Goal: Task Accomplishment & Management: Complete application form

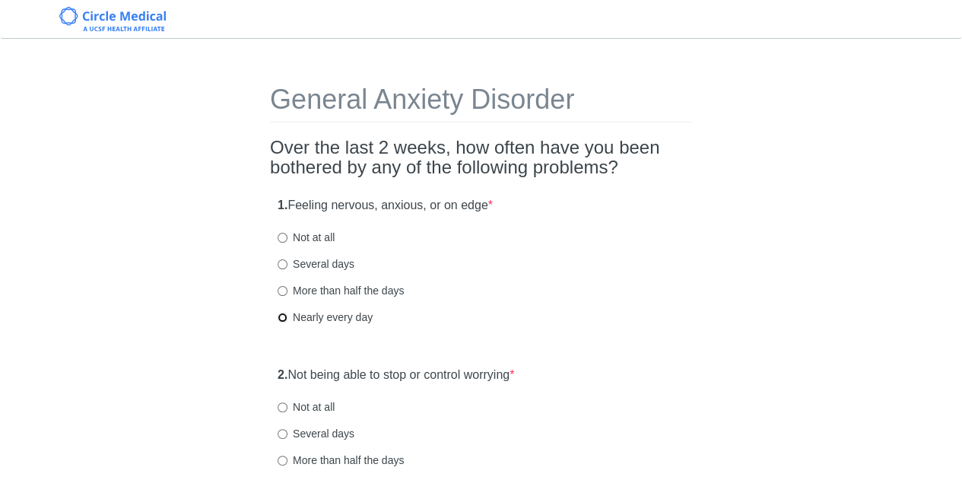
click at [287, 317] on input "Nearly every day" at bounding box center [283, 317] width 10 height 10
radio input "true"
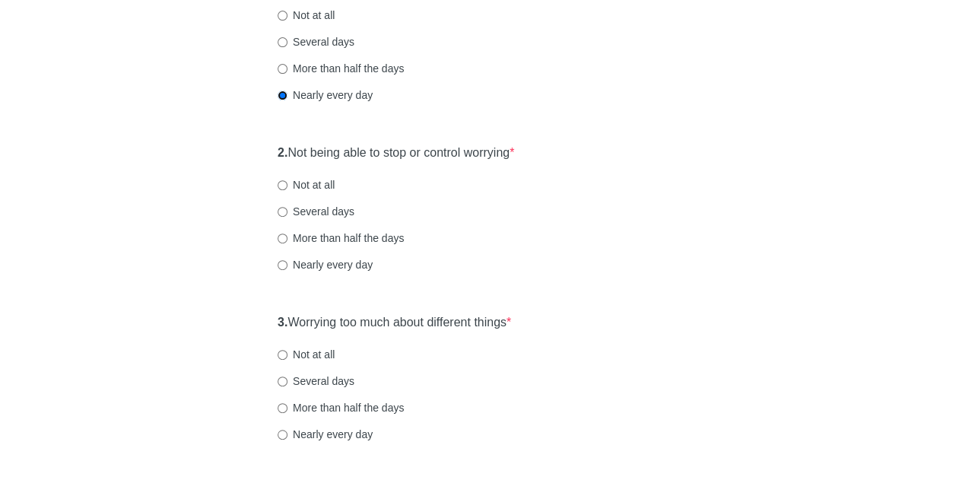
scroll to position [228, 0]
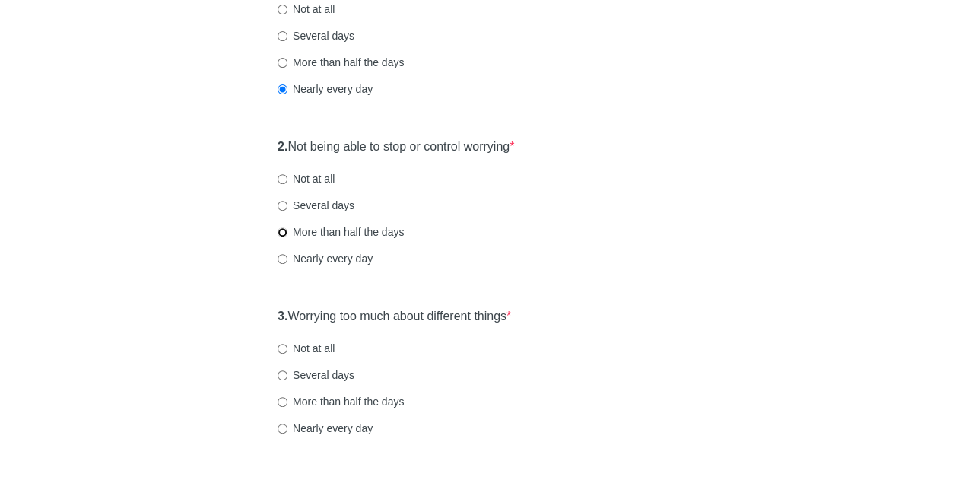
click at [284, 232] on input "More than half the days" at bounding box center [283, 232] width 10 height 10
radio input "true"
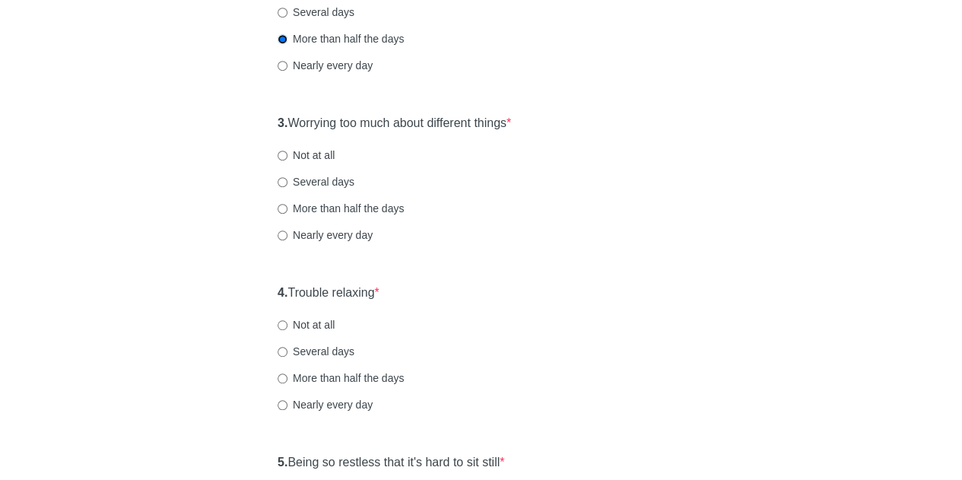
scroll to position [456, 0]
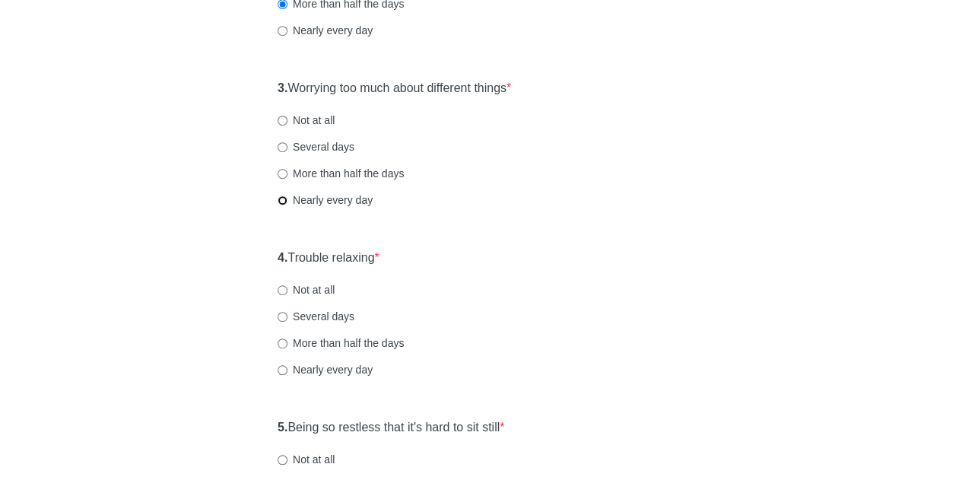
click at [281, 203] on input "Nearly every day" at bounding box center [283, 200] width 10 height 10
radio input "true"
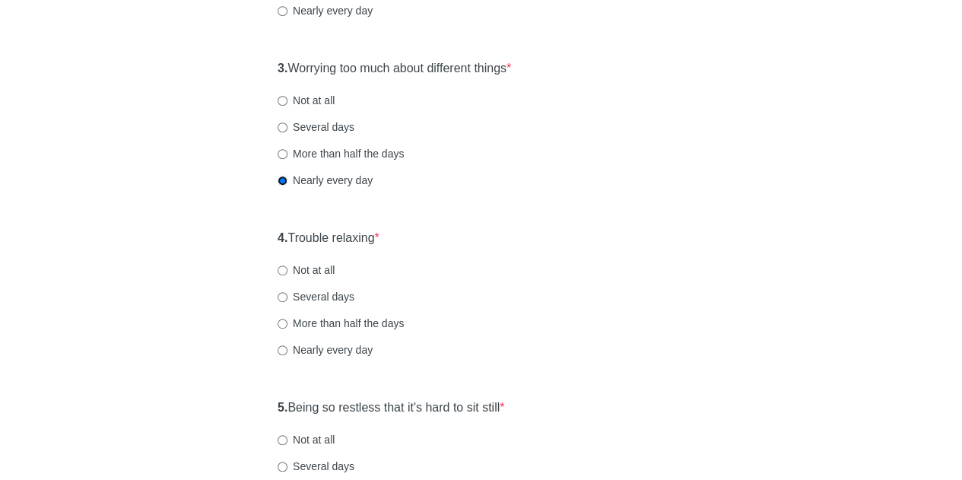
scroll to position [532, 0]
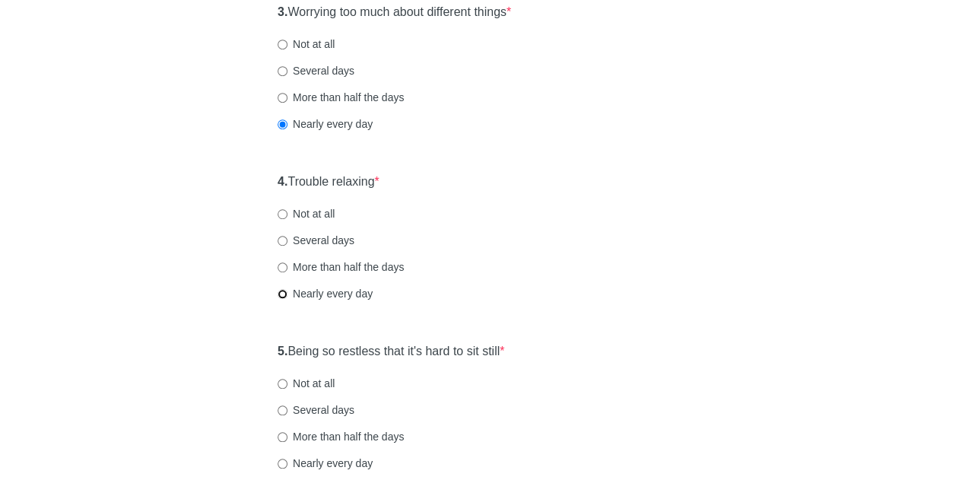
click at [284, 296] on input "Nearly every day" at bounding box center [283, 294] width 10 height 10
radio input "true"
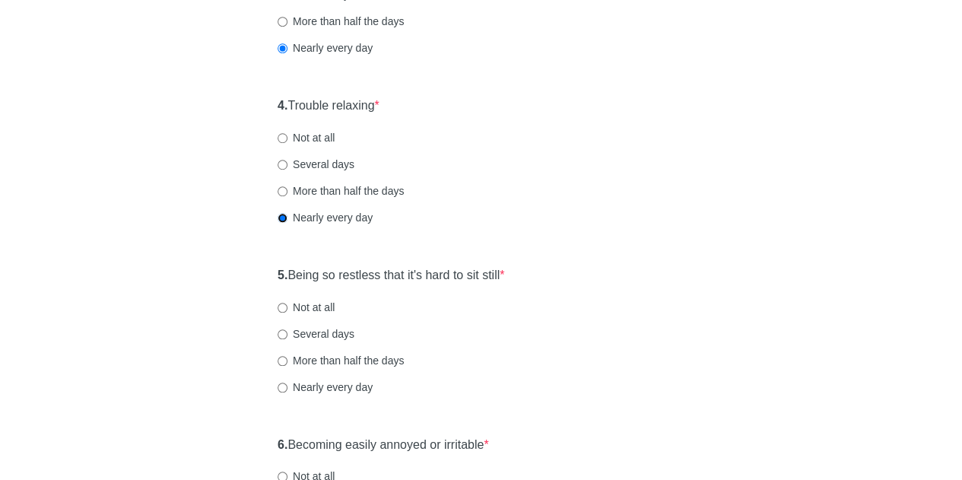
scroll to position [684, 0]
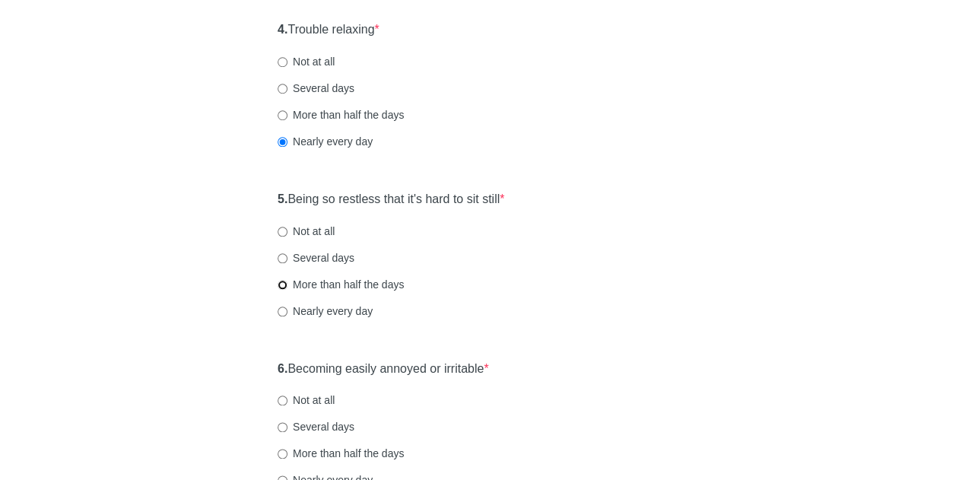
click at [281, 281] on input "More than half the days" at bounding box center [283, 285] width 10 height 10
radio input "true"
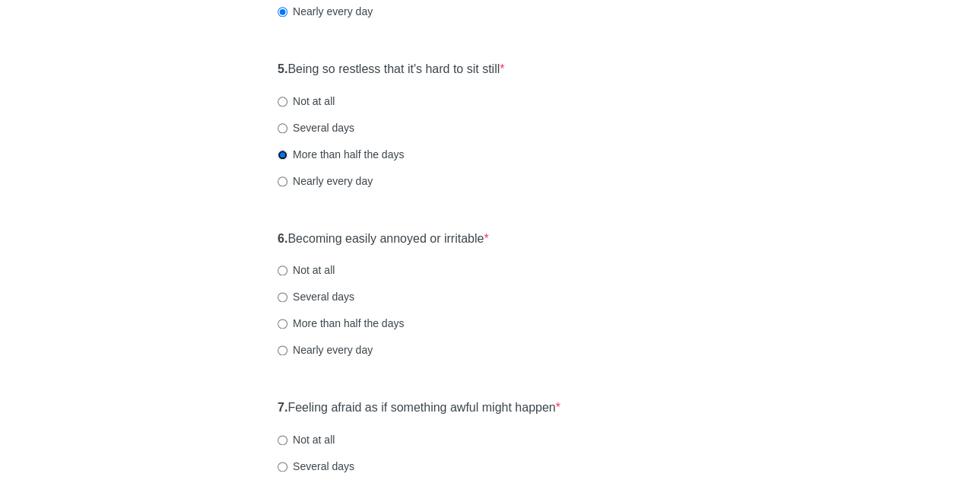
scroll to position [836, 0]
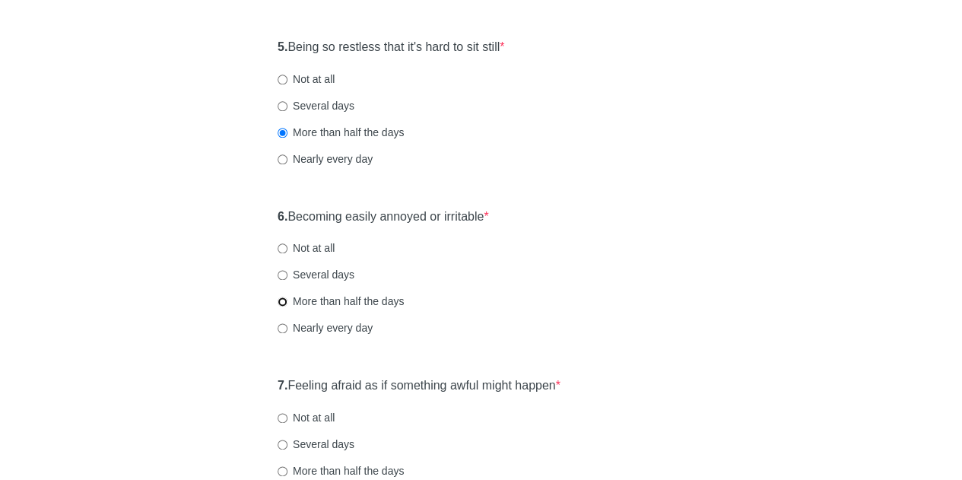
click at [286, 305] on input "More than half the days" at bounding box center [283, 302] width 10 height 10
radio input "true"
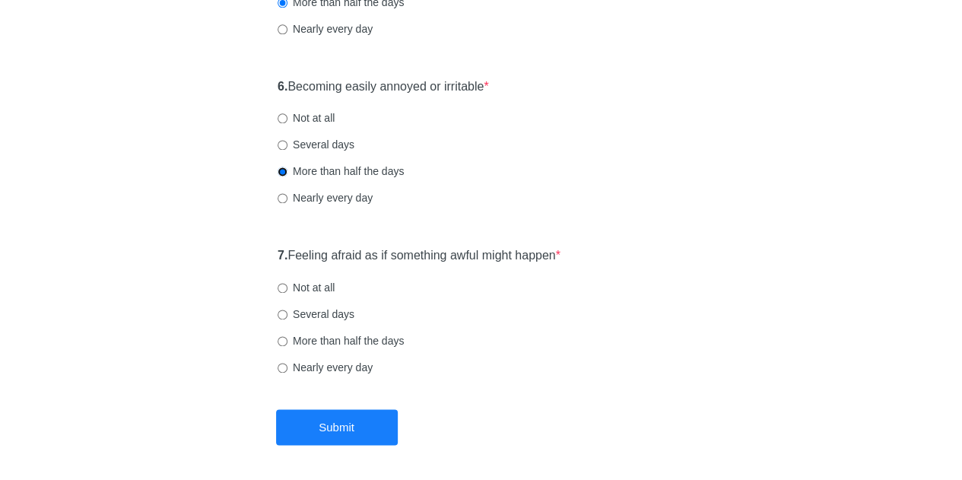
scroll to position [988, 0]
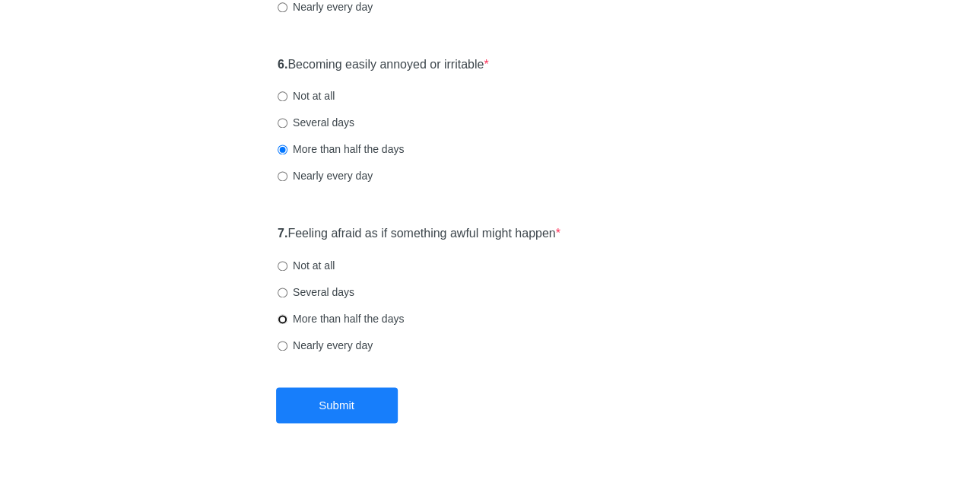
click at [286, 321] on input "More than half the days" at bounding box center [283, 319] width 10 height 10
radio input "true"
click at [344, 397] on button "Submit" at bounding box center [337, 405] width 122 height 36
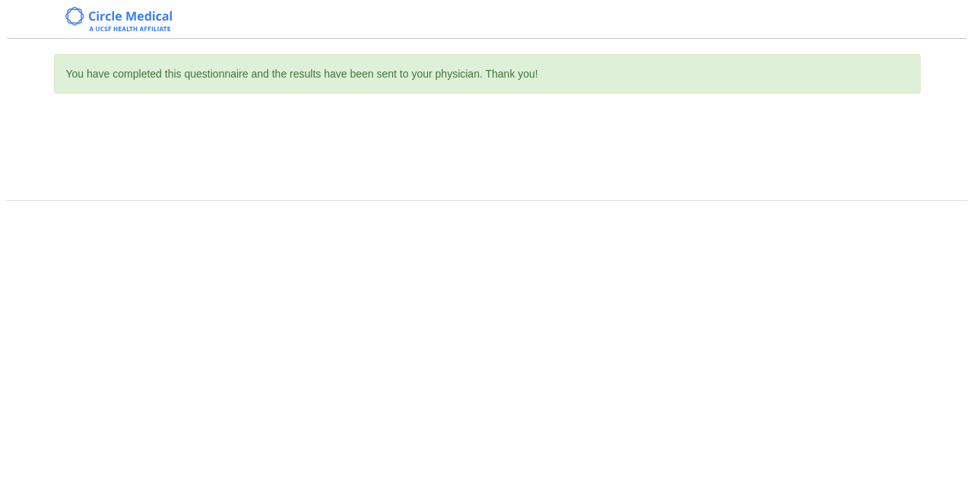
scroll to position [0, 0]
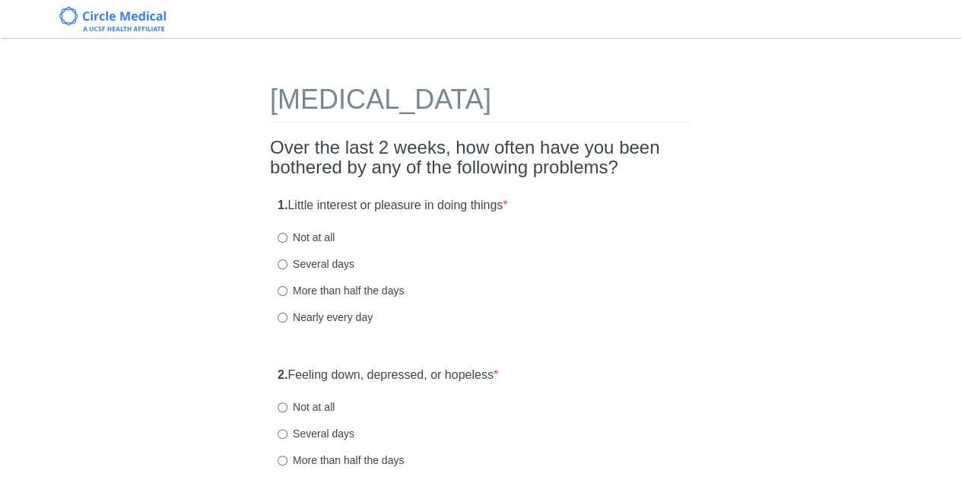
click at [298, 296] on label "More than half the days" at bounding box center [341, 290] width 126 height 15
click at [287, 296] on input "More than half the days" at bounding box center [283, 291] width 10 height 10
radio input "true"
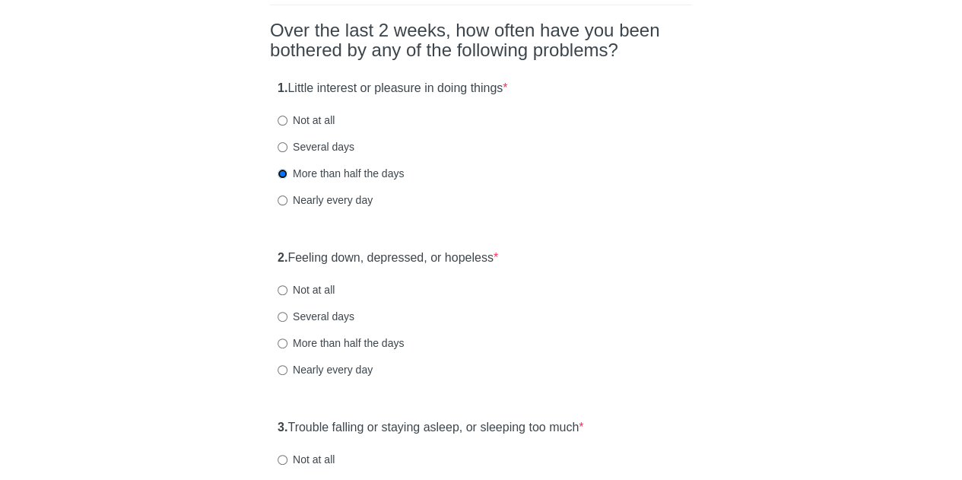
scroll to position [152, 0]
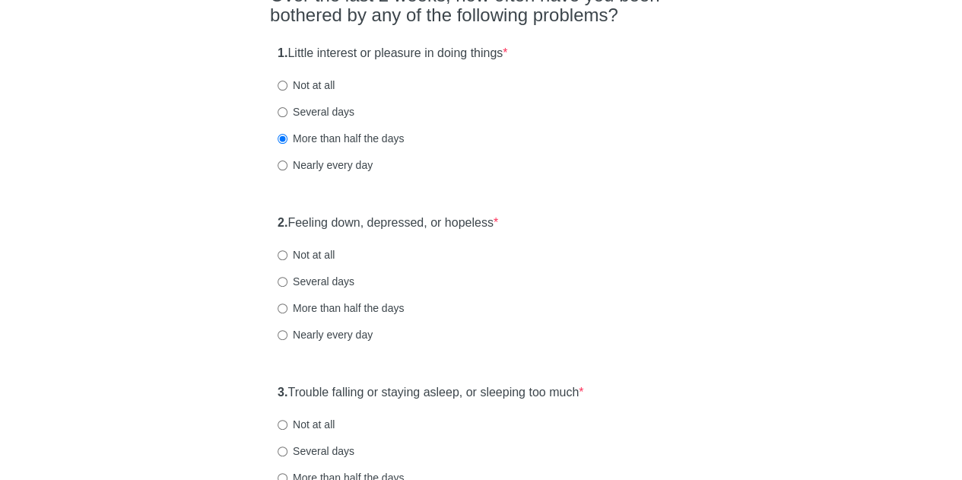
click at [304, 281] on label "Several days" at bounding box center [316, 281] width 77 height 15
click at [287, 281] on input "Several days" at bounding box center [283, 282] width 10 height 10
radio input "true"
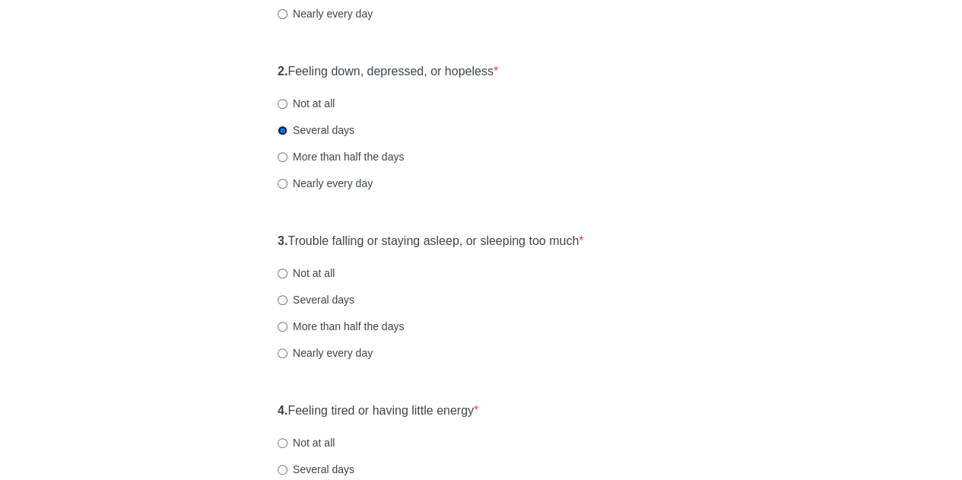
scroll to position [304, 0]
click at [303, 268] on label "Not at all" at bounding box center [306, 272] width 57 height 15
click at [287, 268] on input "Not at all" at bounding box center [283, 273] width 10 height 10
radio input "true"
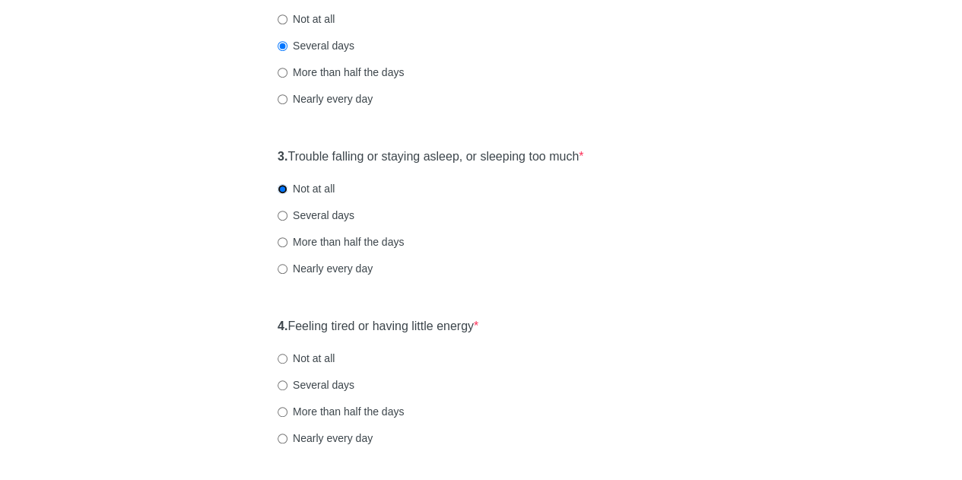
scroll to position [456, 0]
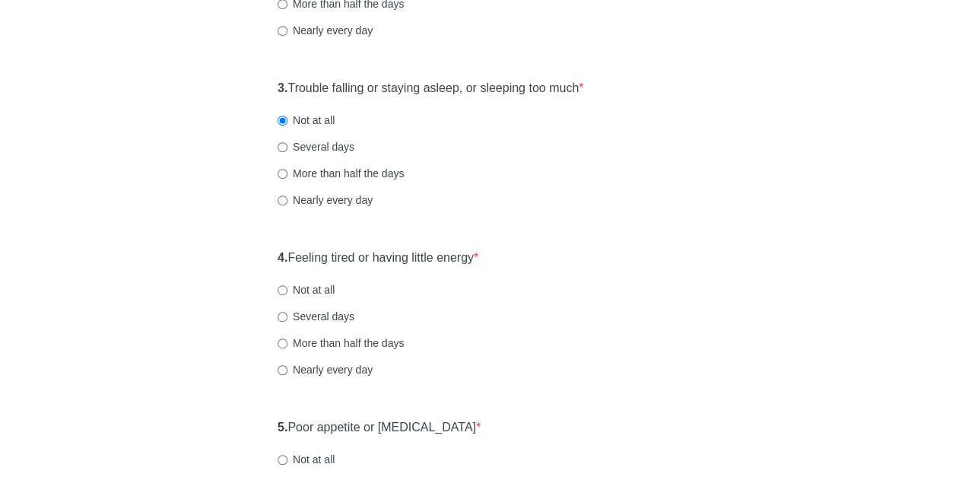
click at [313, 344] on label "More than half the days" at bounding box center [341, 342] width 126 height 15
click at [287, 344] on input "More than half the days" at bounding box center [283, 343] width 10 height 10
radio input "true"
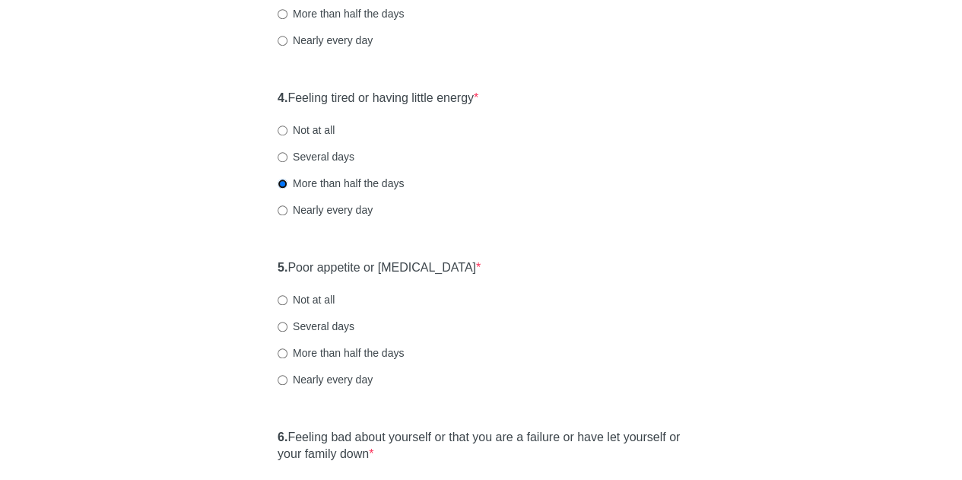
scroll to position [684, 0]
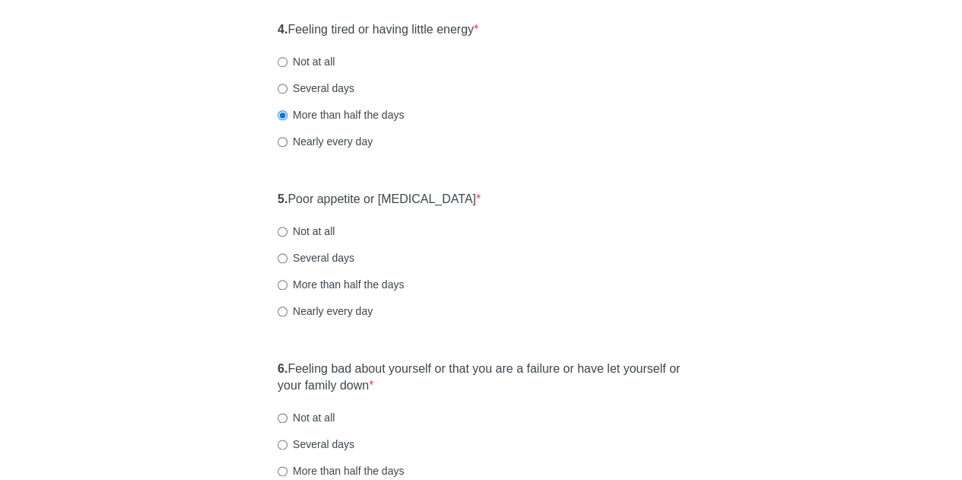
click at [307, 280] on label "More than half the days" at bounding box center [341, 284] width 126 height 15
click at [287, 280] on input "More than half the days" at bounding box center [283, 285] width 10 height 10
radio input "true"
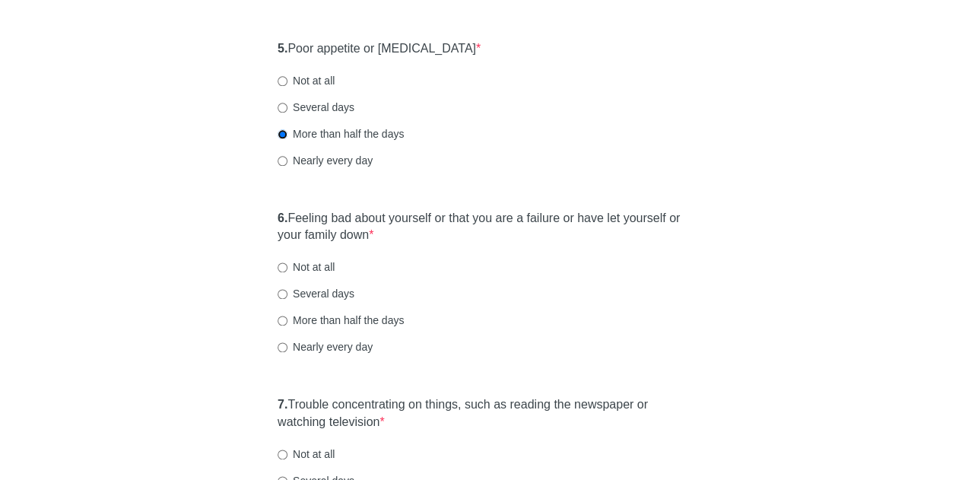
scroll to position [836, 0]
click at [318, 339] on label "Nearly every day" at bounding box center [325, 345] width 95 height 15
click at [287, 341] on input "Nearly every day" at bounding box center [283, 346] width 10 height 10
radio input "true"
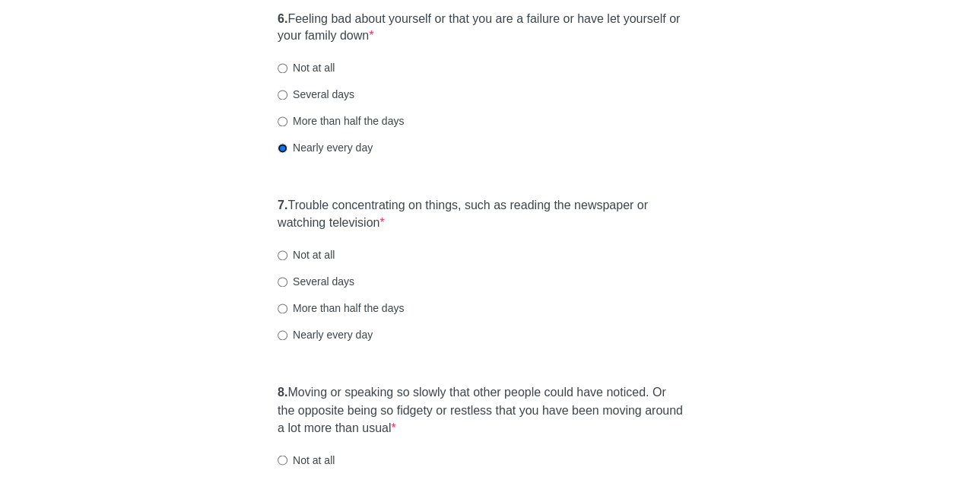
scroll to position [1064, 0]
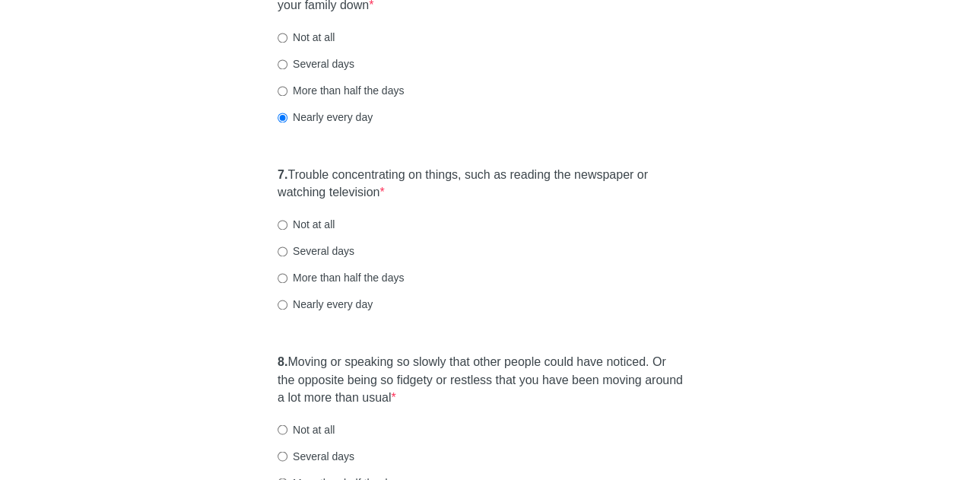
click at [302, 309] on label "Nearly every day" at bounding box center [325, 304] width 95 height 15
click at [287, 309] on input "Nearly every day" at bounding box center [283, 305] width 10 height 10
radio input "true"
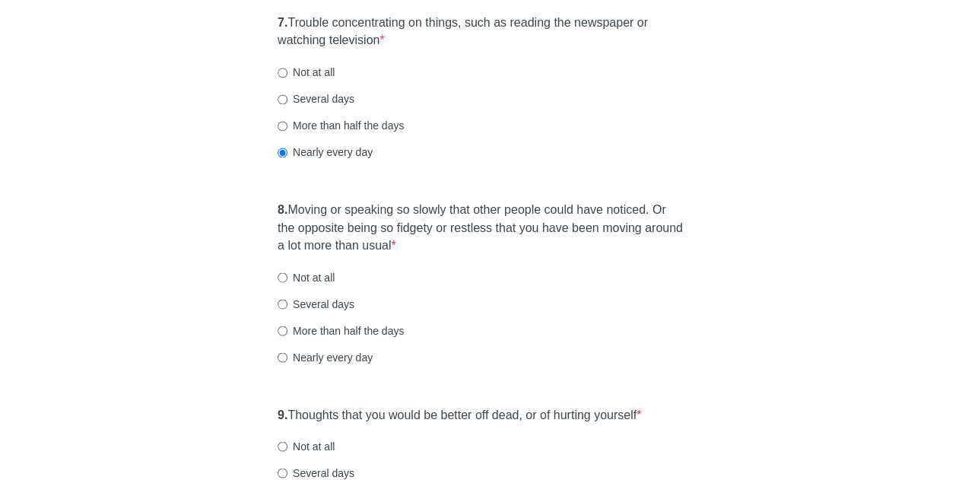
click at [313, 326] on label "More than half the days" at bounding box center [341, 329] width 126 height 15
click at [287, 326] on input "More than half the days" at bounding box center [283, 330] width 10 height 10
radio input "true"
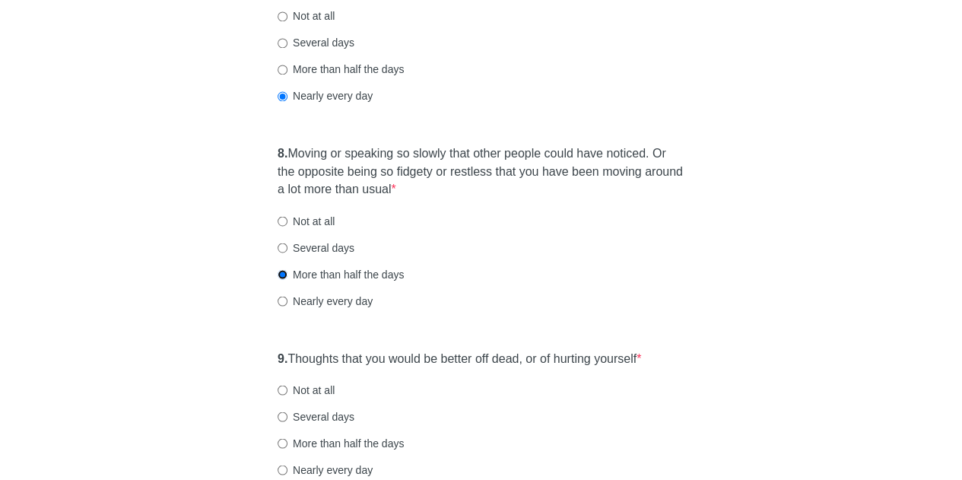
scroll to position [1369, 0]
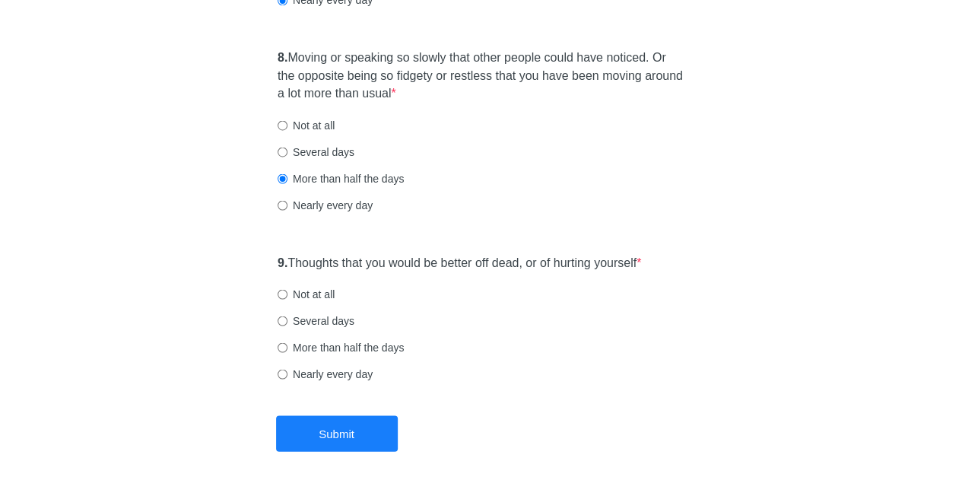
click at [298, 294] on label "Not at all" at bounding box center [306, 293] width 57 height 15
click at [287, 294] on input "Not at all" at bounding box center [283, 294] width 10 height 10
radio input "true"
click at [351, 434] on button "Submit" at bounding box center [337, 433] width 122 height 36
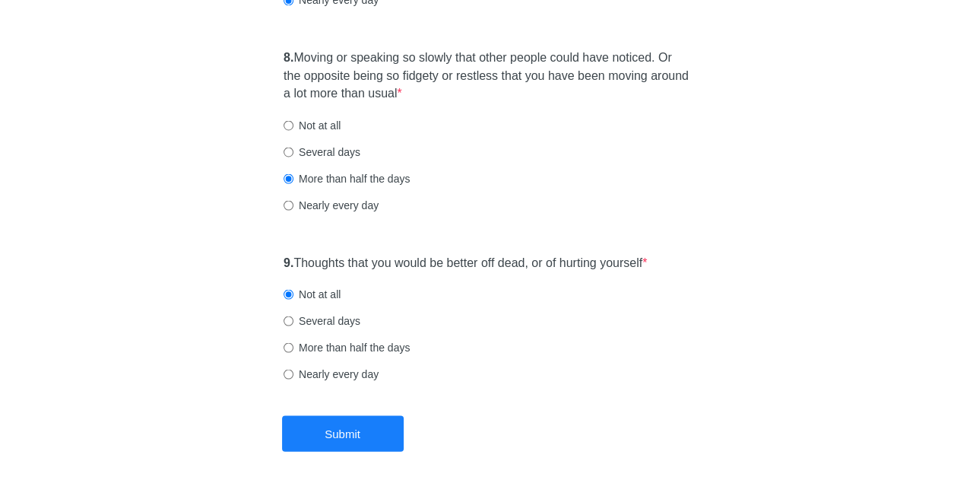
scroll to position [0, 0]
